Goal: Use online tool/utility: Utilize a website feature to perform a specific function

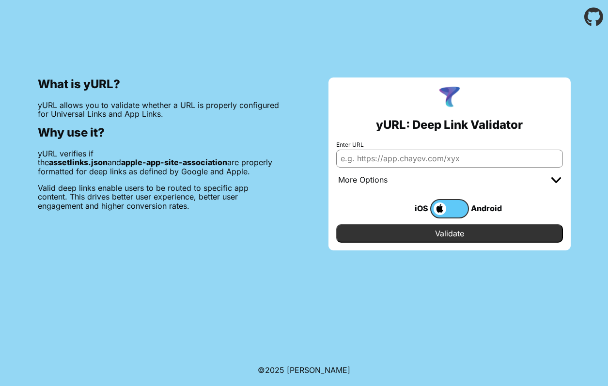
click at [389, 163] on input "Enter URL" at bounding box center [449, 158] width 227 height 17
paste input "[URL][DOMAIN_NAME]"
drag, startPoint x: 412, startPoint y: 162, endPoint x: 574, endPoint y: 157, distance: 161.9
click at [574, 157] on div "yURL: Deep Link Validator Enter URL [URL][DOMAIN_NAME] More Options Apple App P…" at bounding box center [449, 164] width 291 height 192
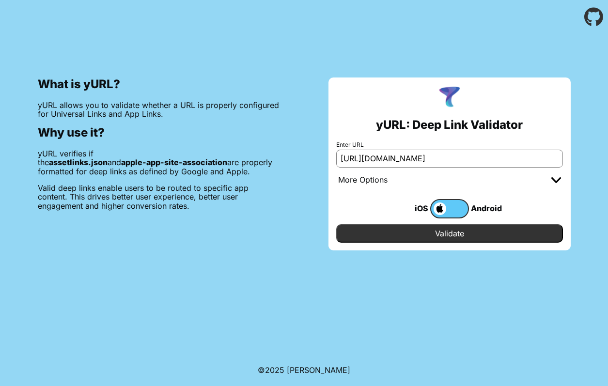
scroll to position [0, 0]
type input "[URL][DOMAIN_NAME]"
click at [493, 239] on input "Validate" at bounding box center [449, 233] width 227 height 18
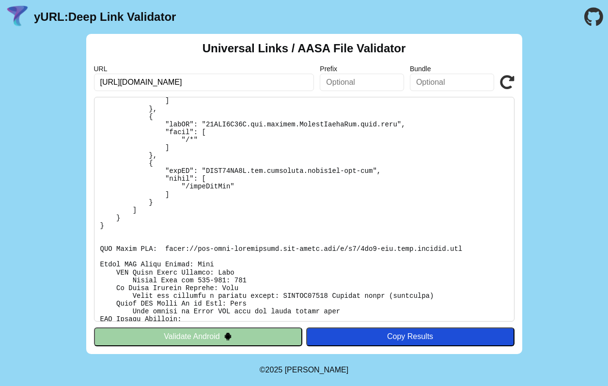
scroll to position [517, 0]
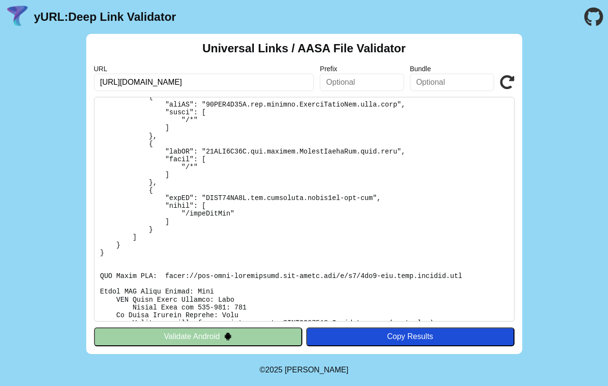
drag, startPoint x: 169, startPoint y: 84, endPoint x: 157, endPoint y: 83, distance: 11.7
click at [157, 83] on input "[URL][DOMAIN_NAME]" at bounding box center [204, 82] width 220 height 17
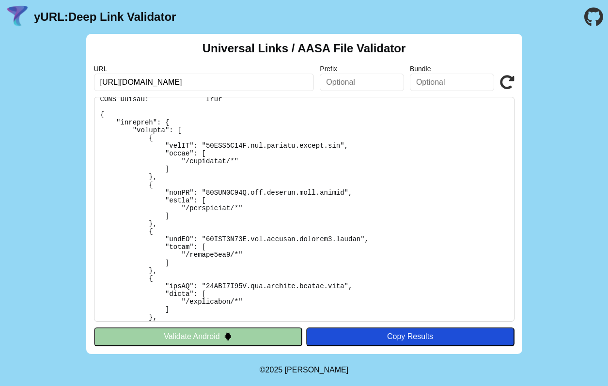
scroll to position [0, 0]
